Goal: Information Seeking & Learning: Learn about a topic

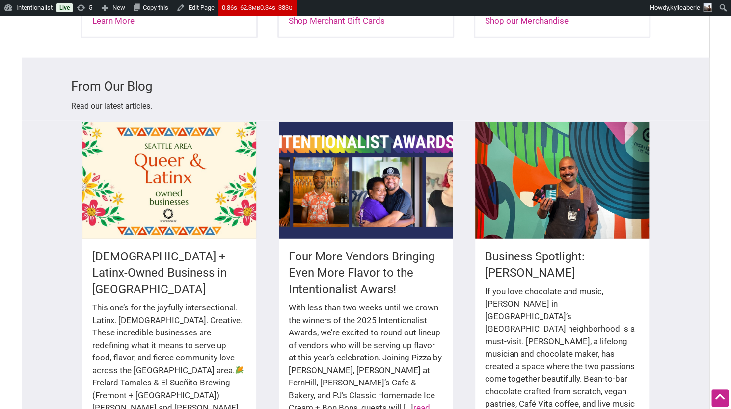
scroll to position [1698, 0]
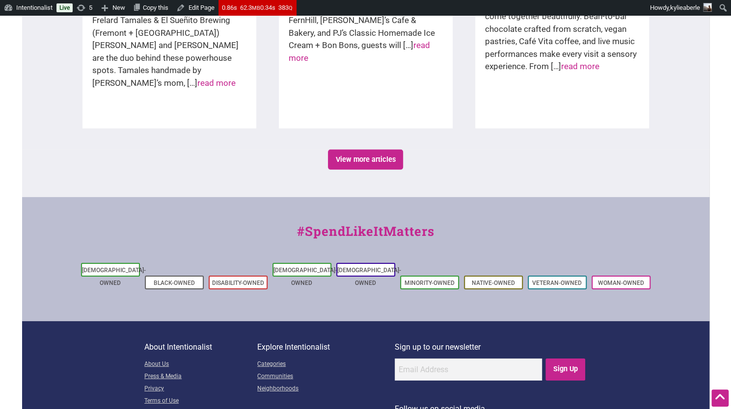
drag, startPoint x: 451, startPoint y: 189, endPoint x: 288, endPoint y: 182, distance: 163.1
click at [288, 222] on div "#SpendLikeItMatters" at bounding box center [365, 236] width 687 height 29
copy div "#SpendLikeItMatters"
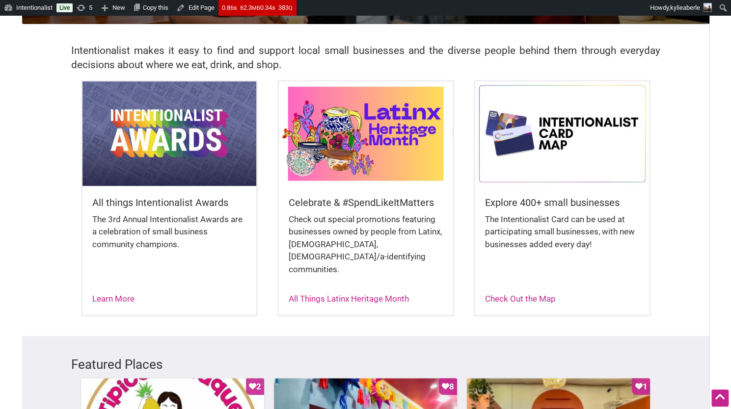
scroll to position [0, 0]
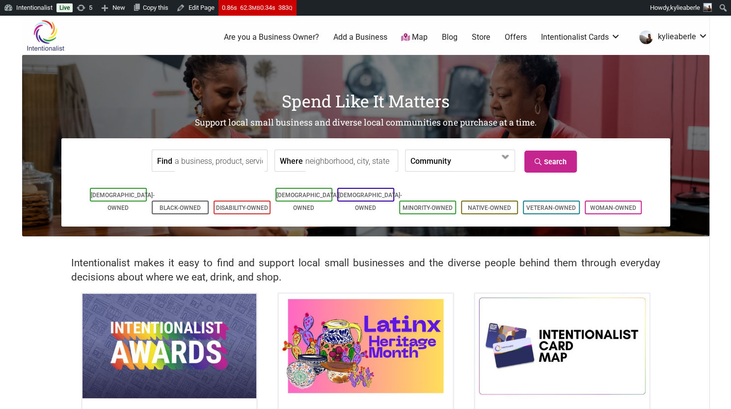
click at [197, 330] on img at bounding box center [169, 346] width 174 height 104
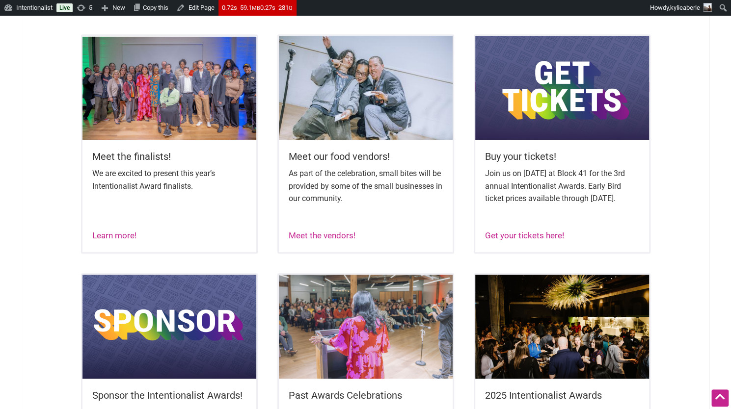
scroll to position [405, 0]
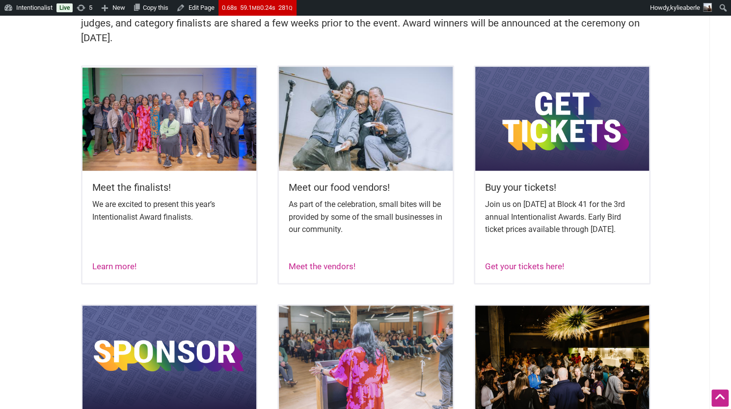
scroll to position [373, 0]
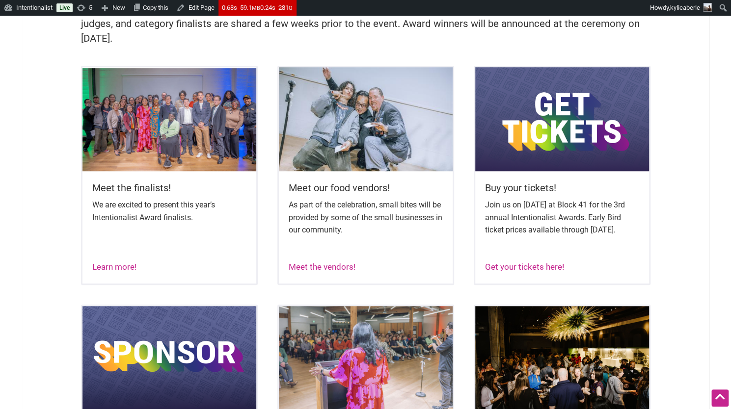
click at [167, 189] on h5 "Meet the finalists!" at bounding box center [169, 188] width 154 height 14
click at [119, 272] on link "Learn more!" at bounding box center [114, 267] width 44 height 10
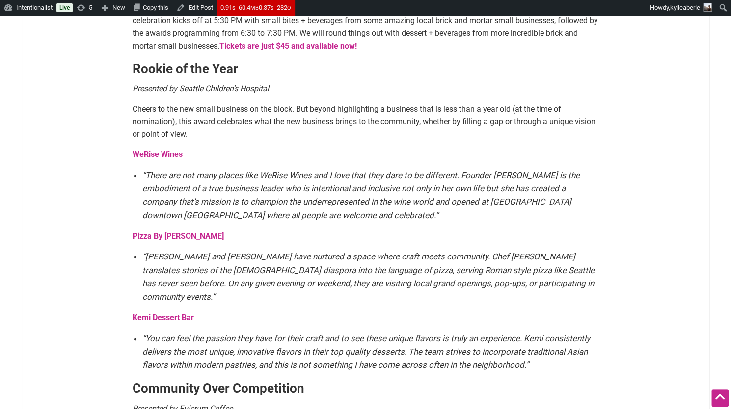
scroll to position [537, 0]
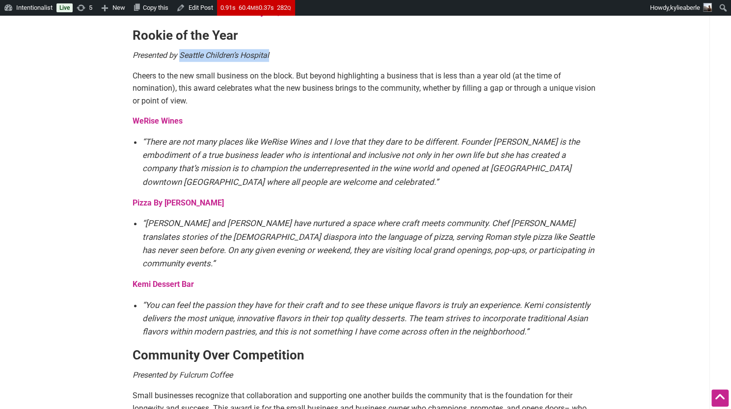
drag, startPoint x: 284, startPoint y: 46, endPoint x: 181, endPoint y: 53, distance: 103.3
copy em "Seattle Children’s Hospital"
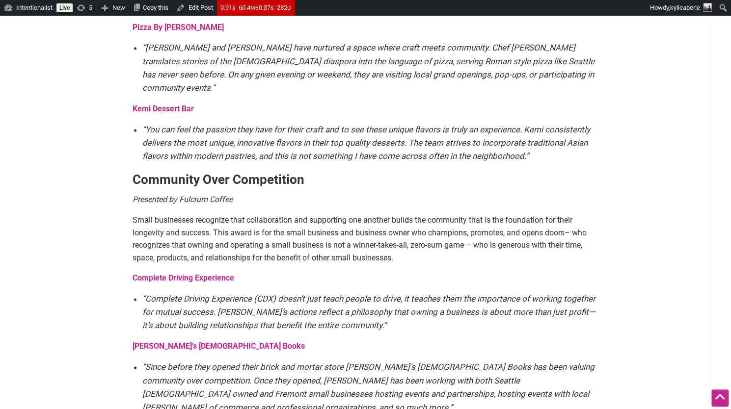
click at [263, 193] on p "Presented by Fulcrum Coffee" at bounding box center [366, 199] width 466 height 13
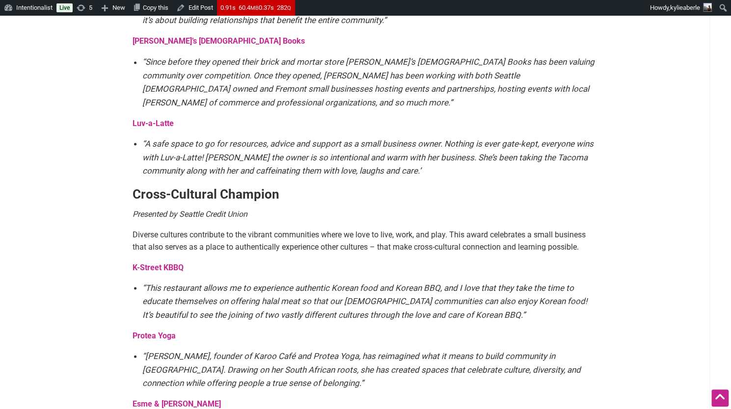
scroll to position [1019, 0]
drag, startPoint x: 259, startPoint y: 202, endPoint x: 180, endPoint y: 192, distance: 80.2
click at [180, 192] on div "The annual Intentionalist Awards recognize small business community champions a…" at bounding box center [366, 81] width 466 height 2007
copy em "Seattle Credit Union"
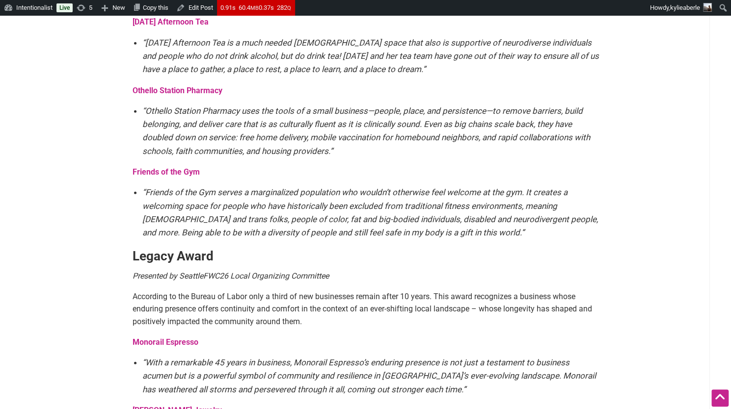
scroll to position [1547, 0]
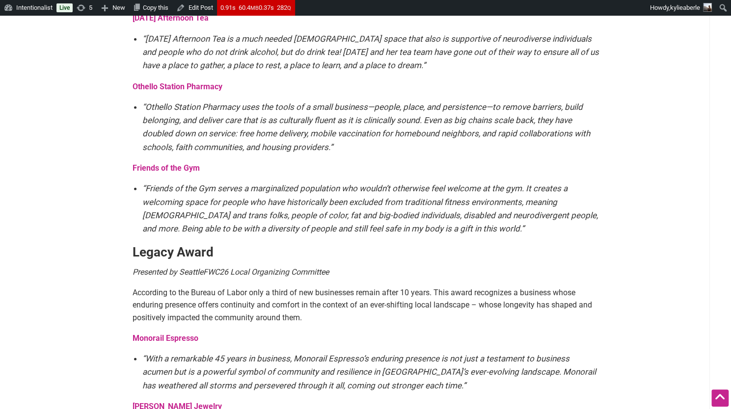
click at [300, 184] on em "“Friends of the Gym serves a marginalized population who wouldn’t otherwise fee…" at bounding box center [370, 209] width 456 height 50
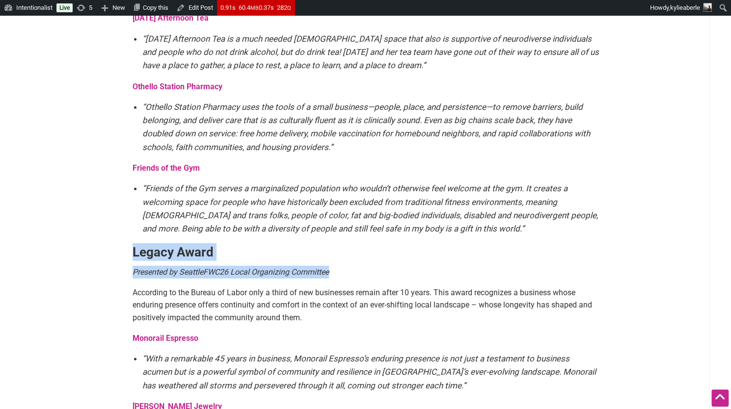
drag, startPoint x: 352, startPoint y: 258, endPoint x: 108, endPoint y: 224, distance: 245.8
click at [197, 245] on strong "Legacy Award" at bounding box center [173, 252] width 81 height 15
drag, startPoint x: 347, startPoint y: 261, endPoint x: 181, endPoint y: 255, distance: 166.0
click at [181, 266] on p "Presented by SeattleFWC26 Local Organizing Committee" at bounding box center [366, 272] width 466 height 13
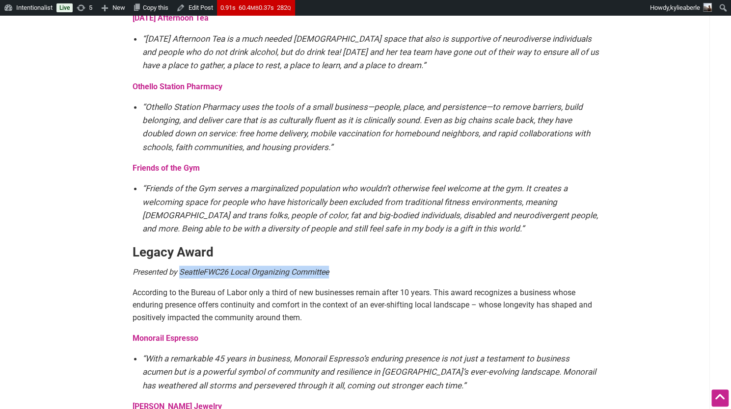
copy em "SeattleFWC26 Local Organizing Committee"
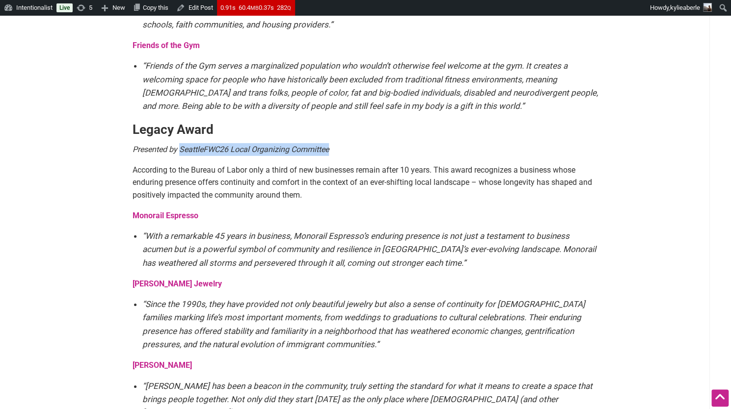
scroll to position [1699, 0]
